Goal: Register for event/course

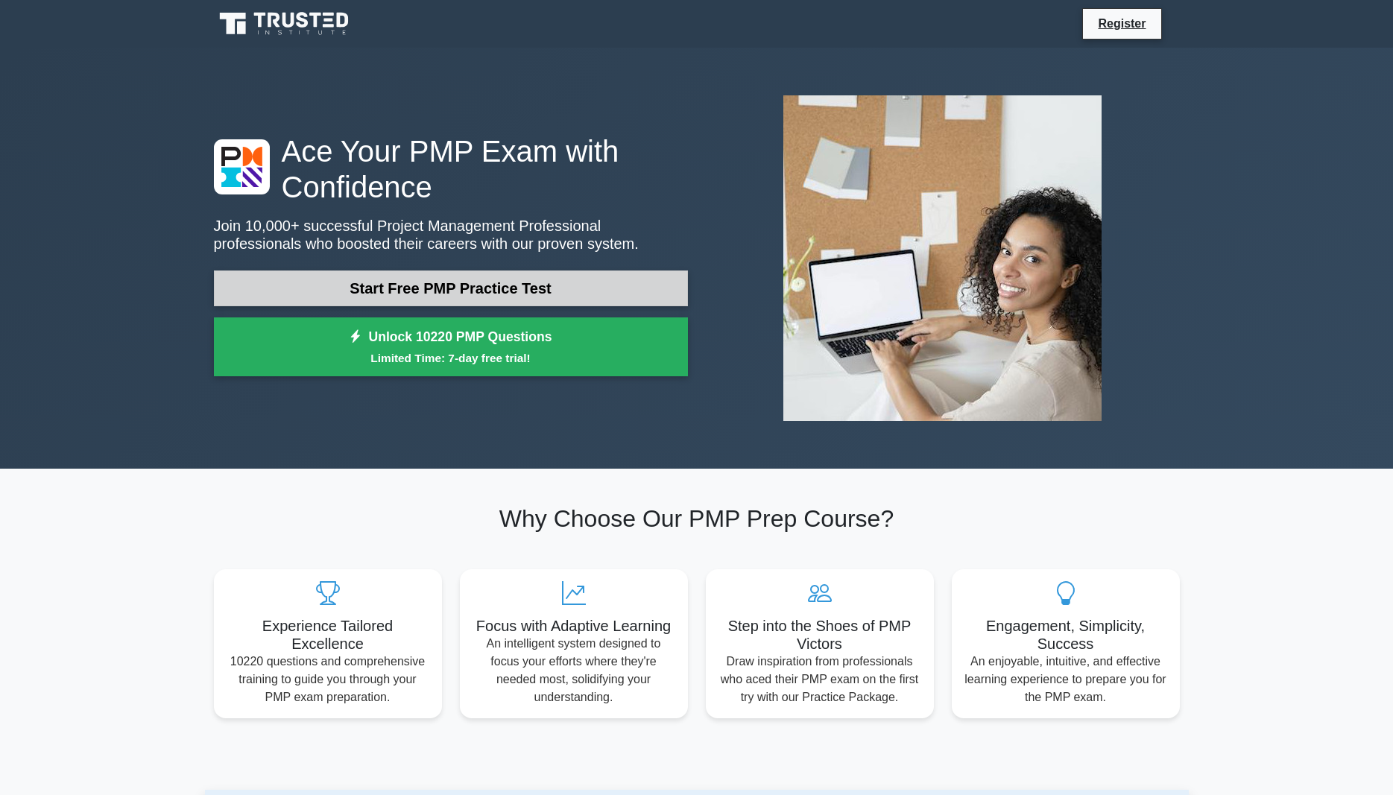
click at [443, 285] on link "Start Free PMP Practice Test" at bounding box center [451, 289] width 474 height 36
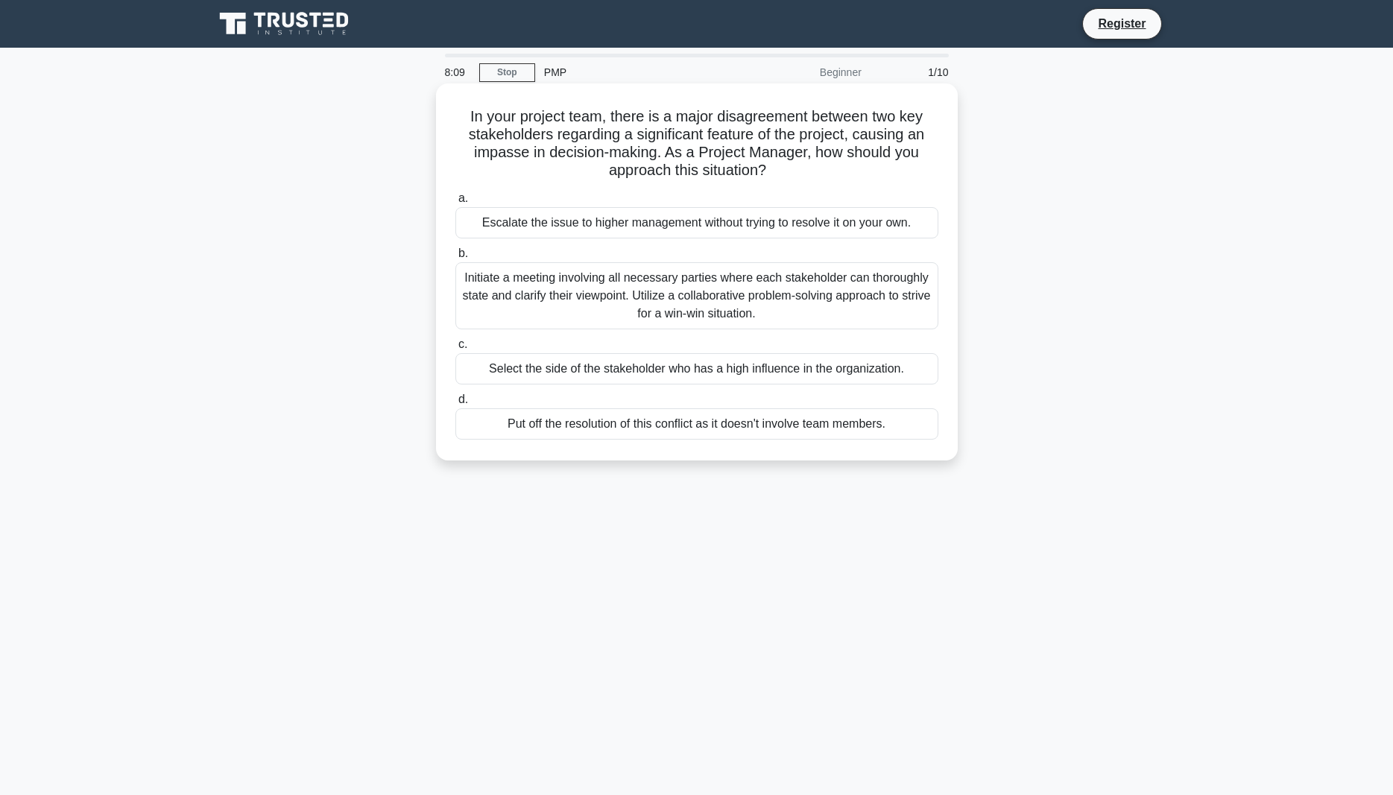
click at [510, 429] on div "Put off the resolution of this conflict as it doesn't involve team members." at bounding box center [696, 423] width 483 height 31
click at [455, 405] on input "d. Put off the resolution of this conflict as it doesn't involve team members." at bounding box center [455, 400] width 0 height 10
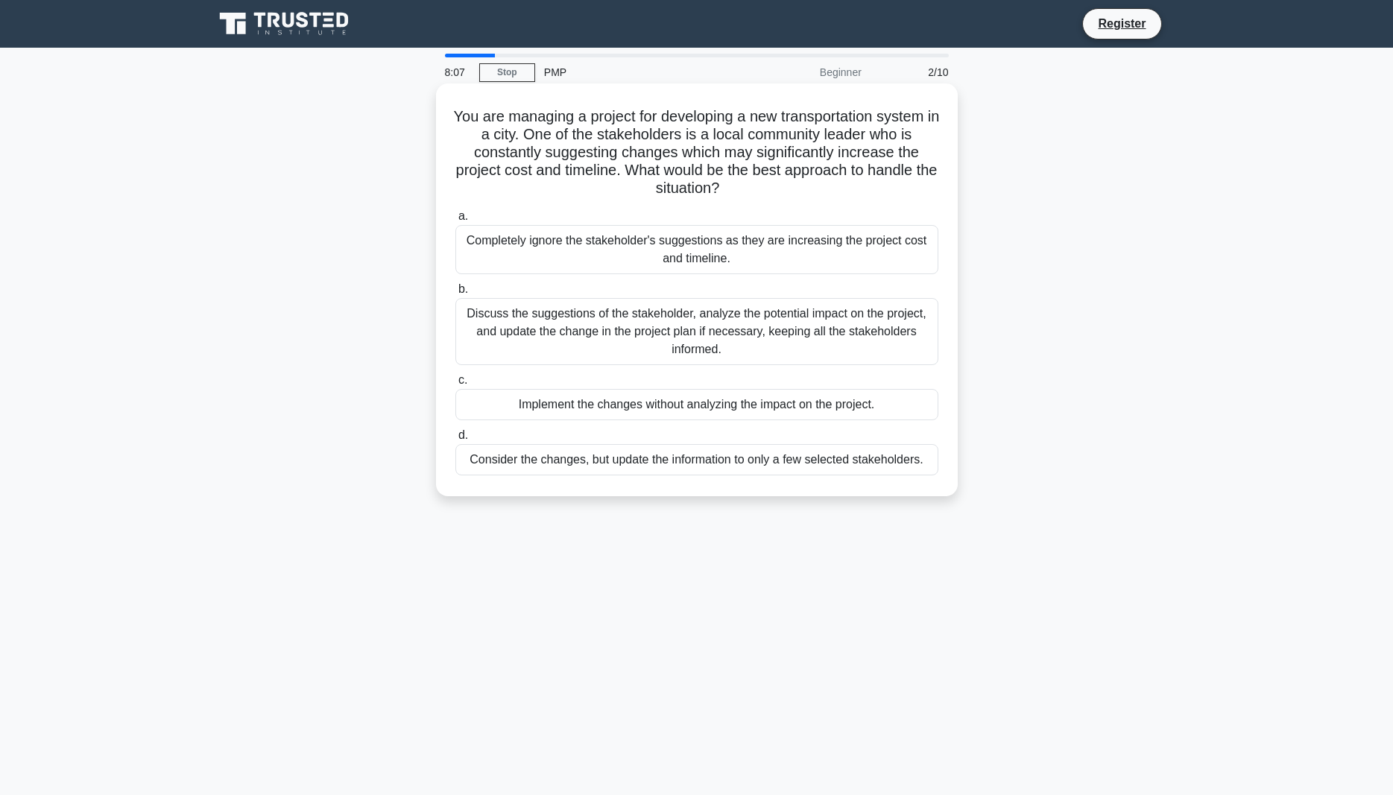
click at [499, 457] on div "Consider the changes, but update the information to only a few selected stakeho…" at bounding box center [696, 459] width 483 height 31
click at [455, 440] on input "d. Consider the changes, but update the information to only a few selected stak…" at bounding box center [455, 436] width 0 height 10
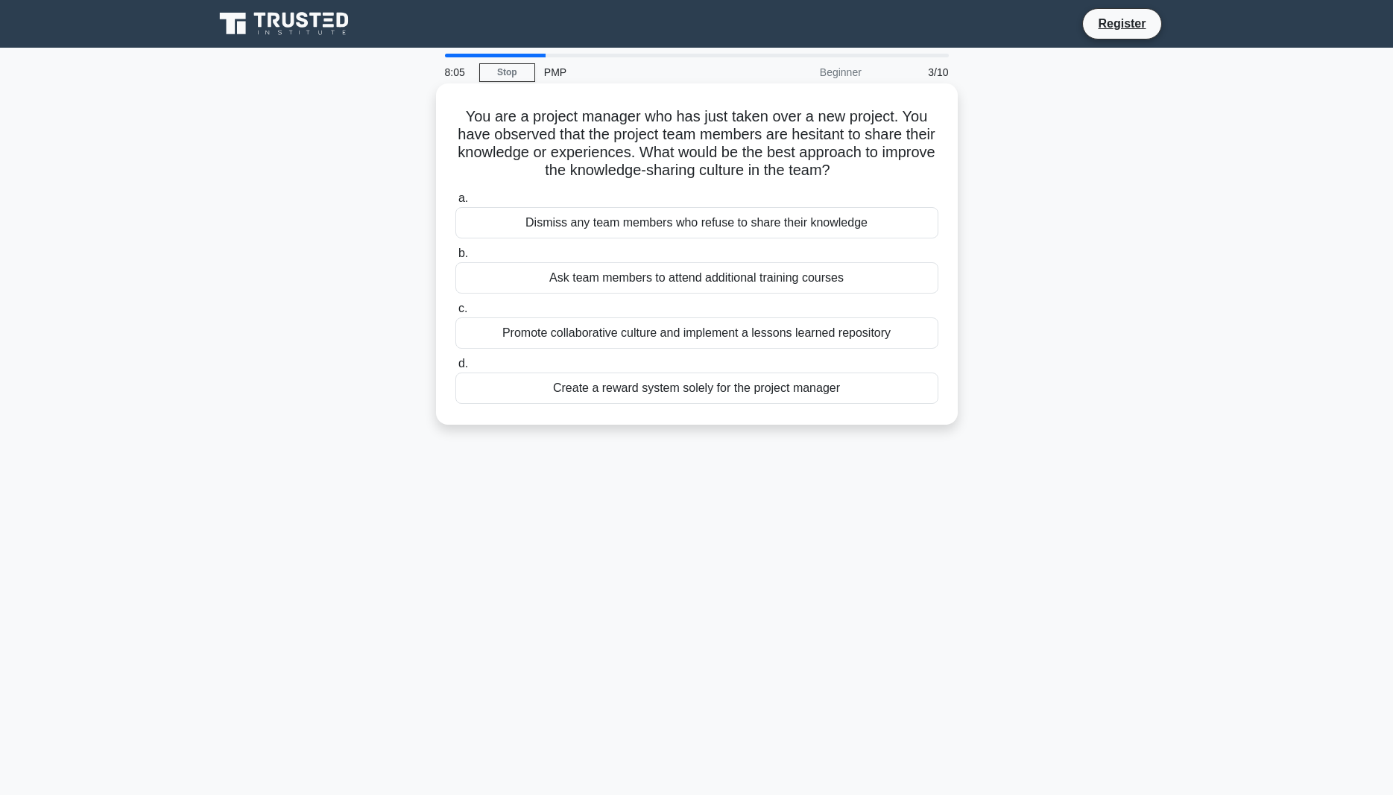
click at [525, 388] on div "Create a reward system solely for the project manager" at bounding box center [696, 388] width 483 height 31
click at [455, 369] on input "d. Create a reward system solely for the project manager" at bounding box center [455, 364] width 0 height 10
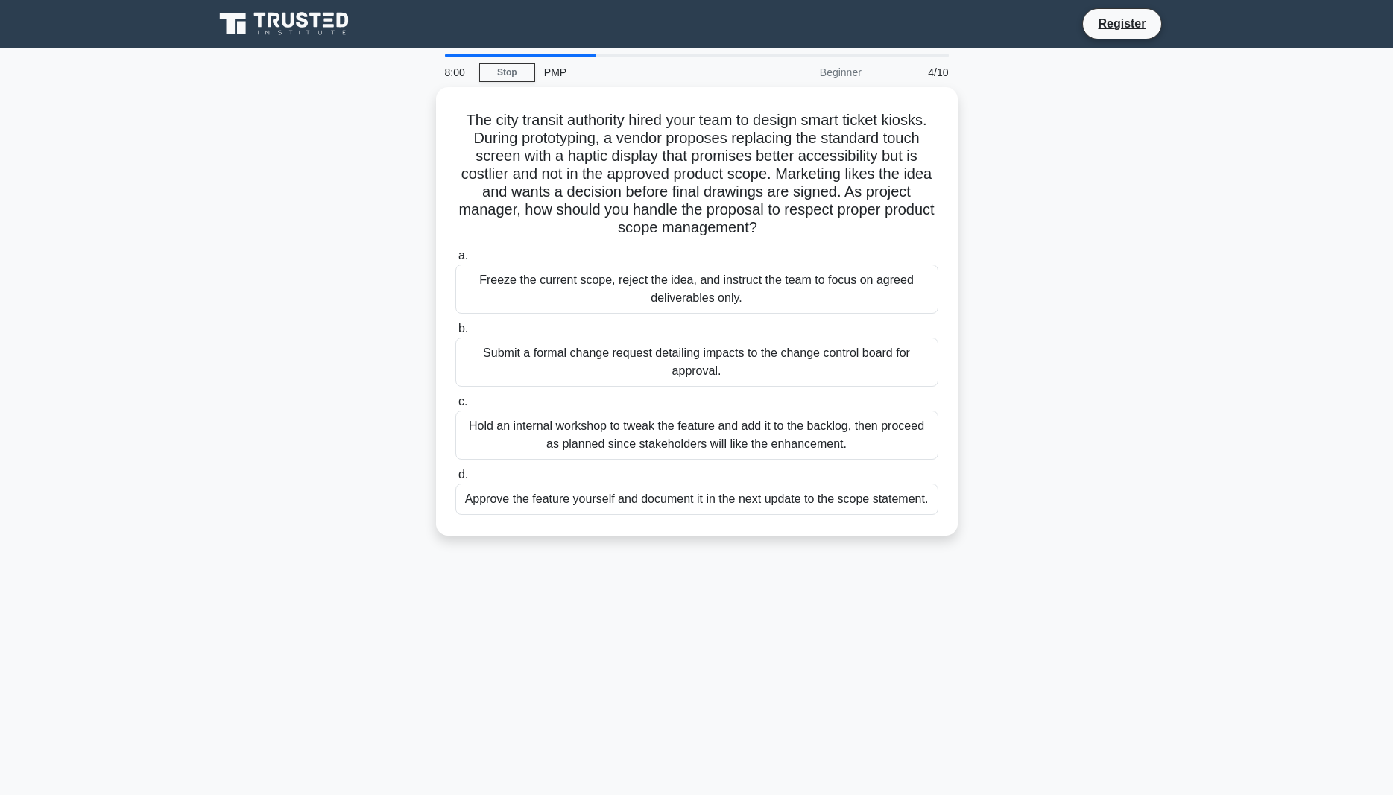
click at [457, 55] on div at bounding box center [520, 56] width 151 height 4
click at [505, 69] on link "Stop" at bounding box center [507, 72] width 56 height 19
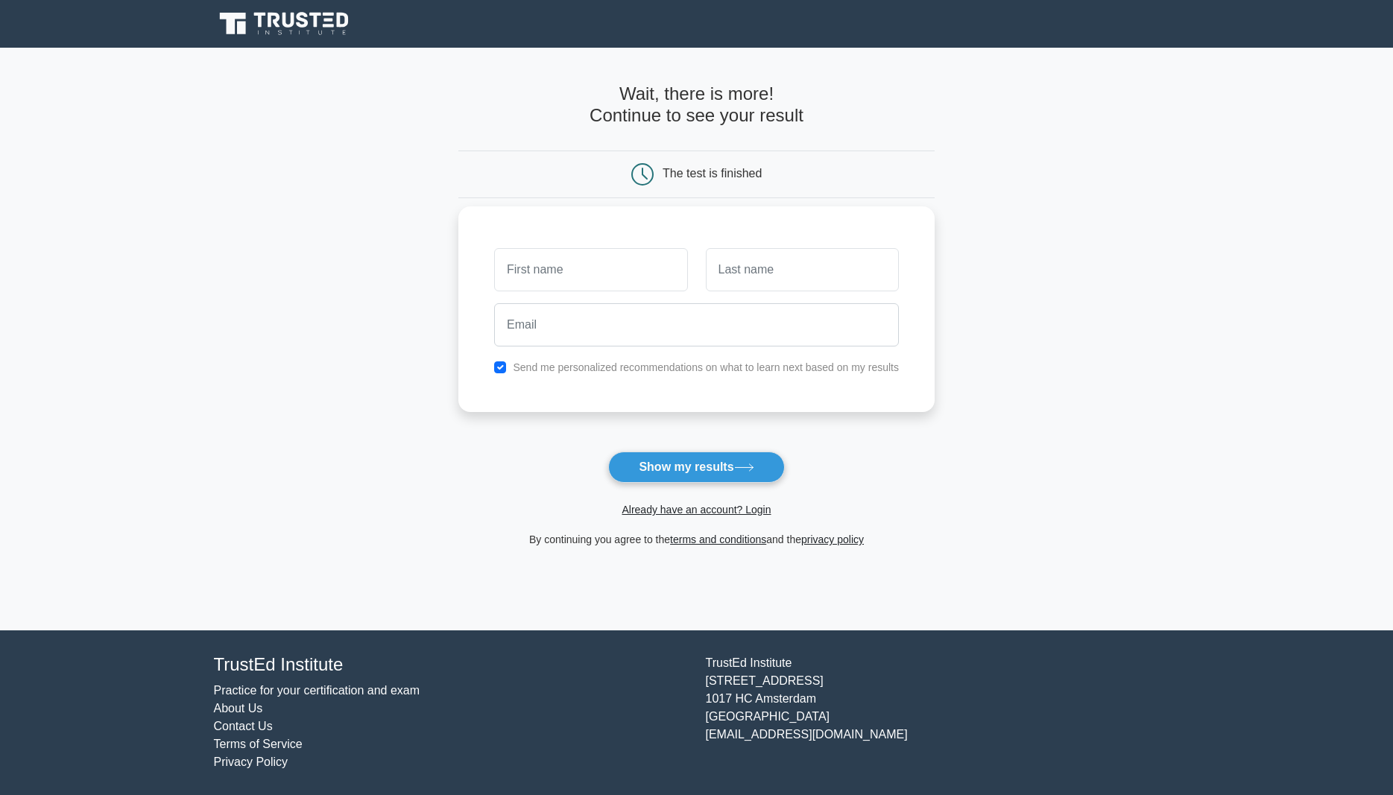
click at [529, 262] on input "text" at bounding box center [590, 269] width 193 height 43
click at [528, 265] on input "text" at bounding box center [590, 269] width 193 height 43
type input "R"
type input "rajab"
click at [731, 266] on input "text" at bounding box center [802, 269] width 193 height 43
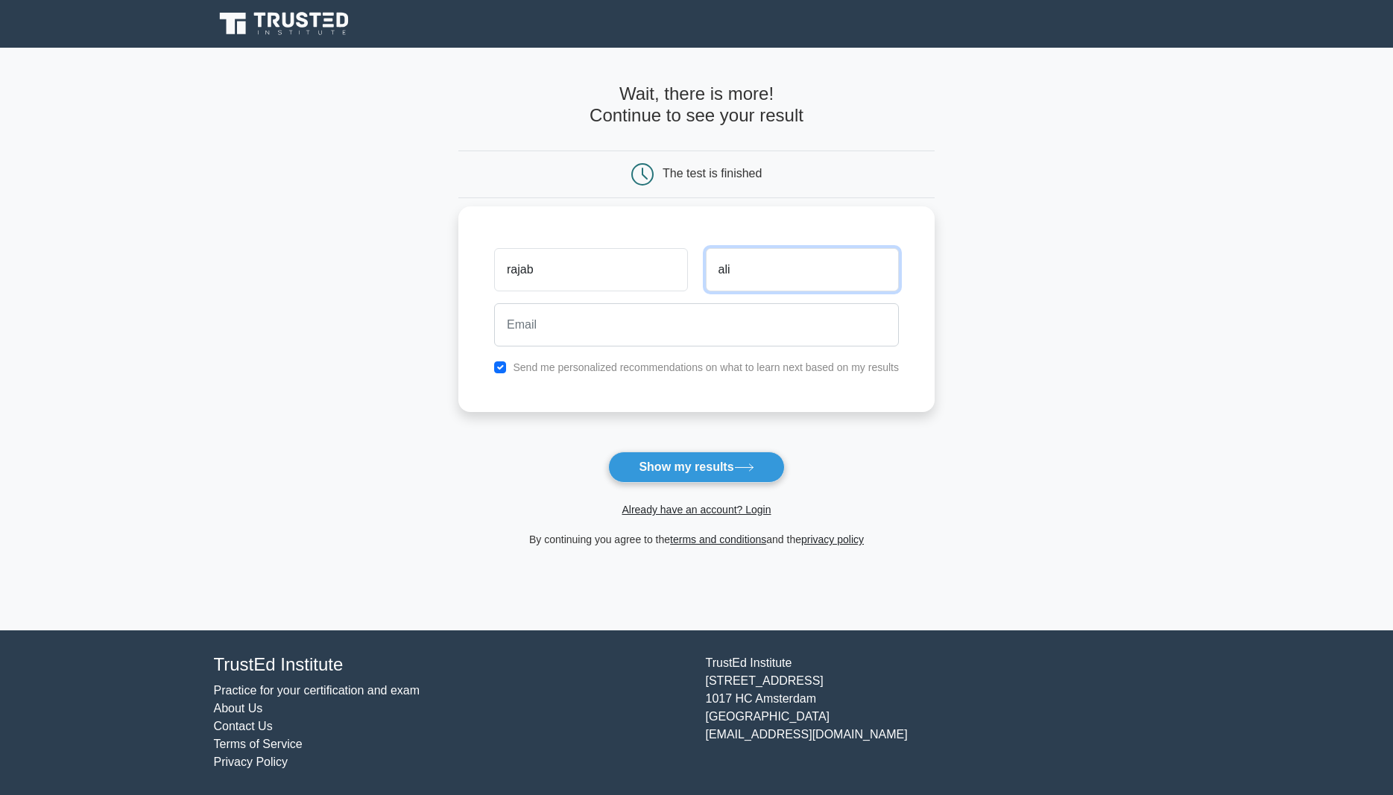
type input "ali"
click at [533, 332] on input "email" at bounding box center [696, 324] width 405 height 43
